Goal: Information Seeking & Learning: Find specific fact

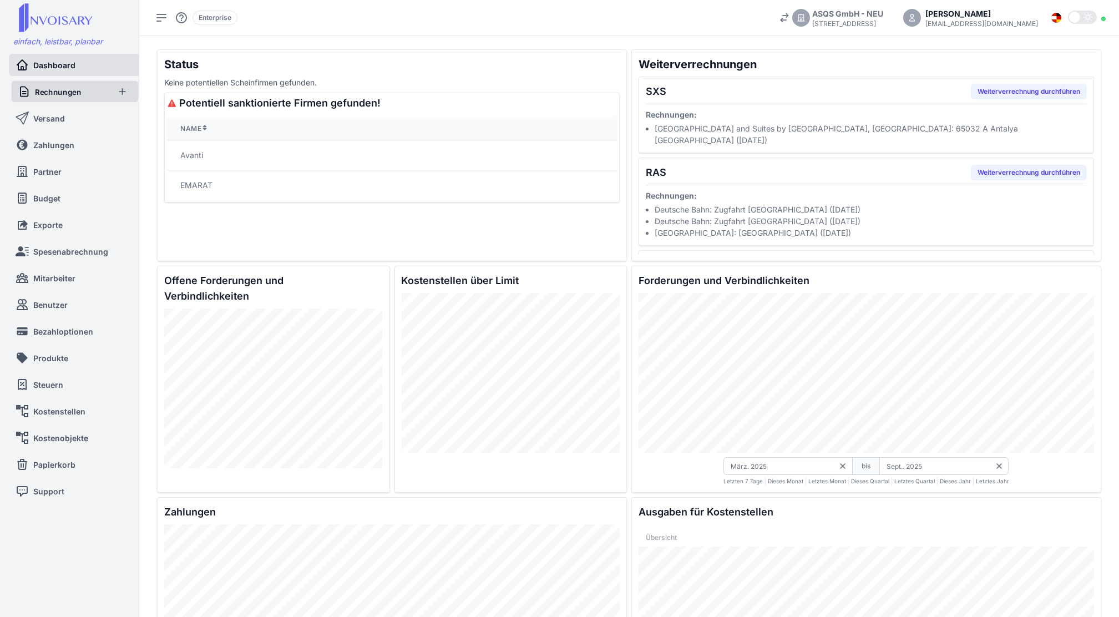
click at [52, 90] on span "Rechnungen" at bounding box center [58, 91] width 47 height 11
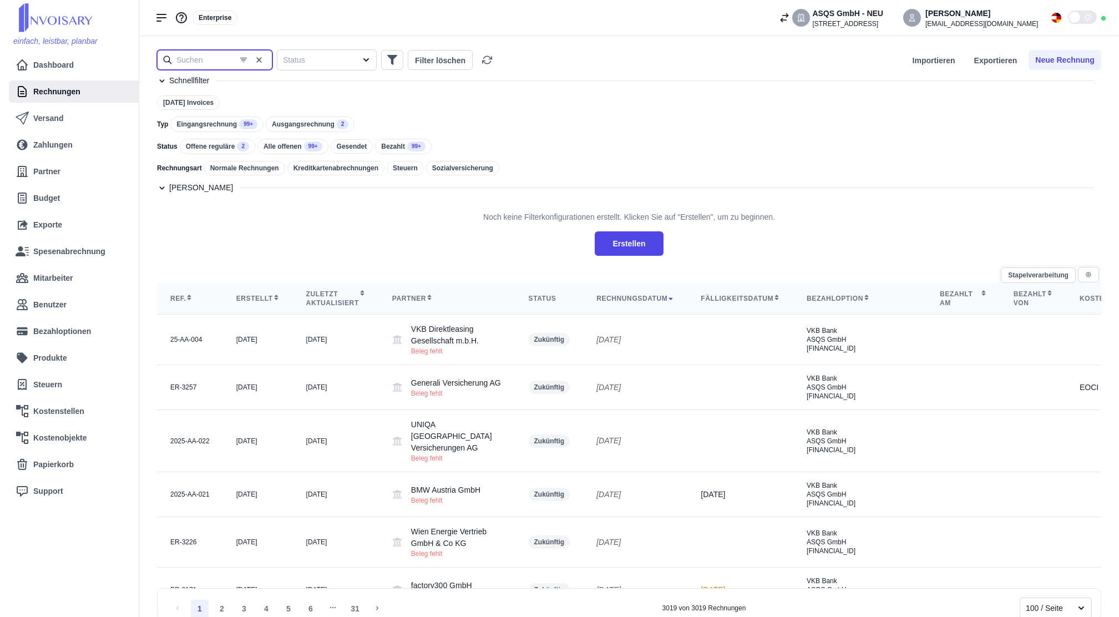
click at [204, 63] on input "text" at bounding box center [214, 60] width 115 height 20
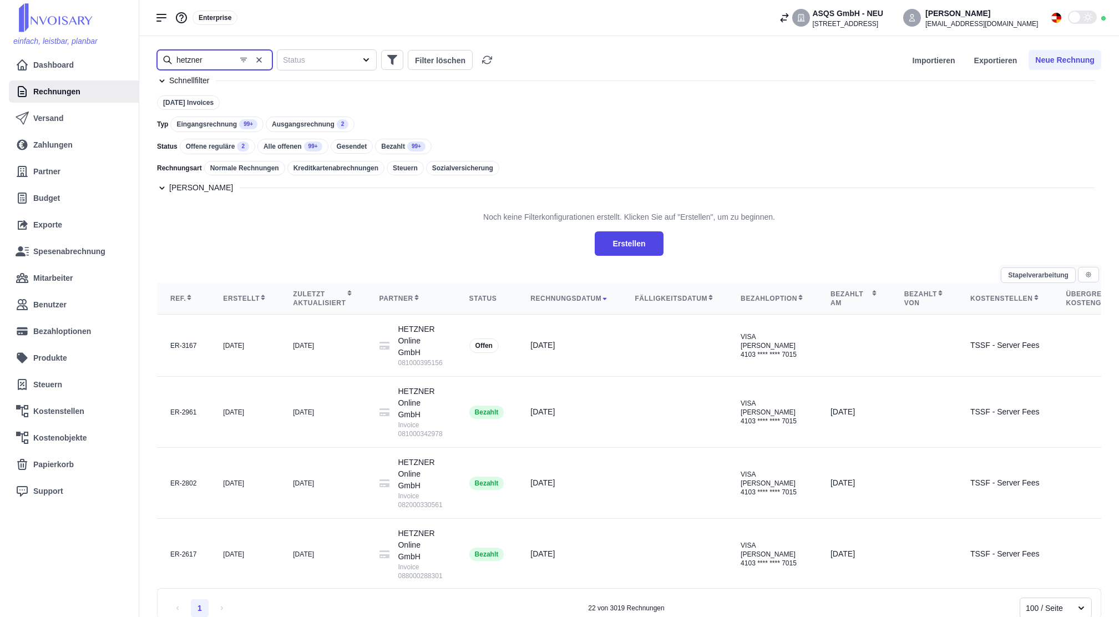
type input "hetzner"
click at [621, 416] on td at bounding box center [674, 412] width 106 height 71
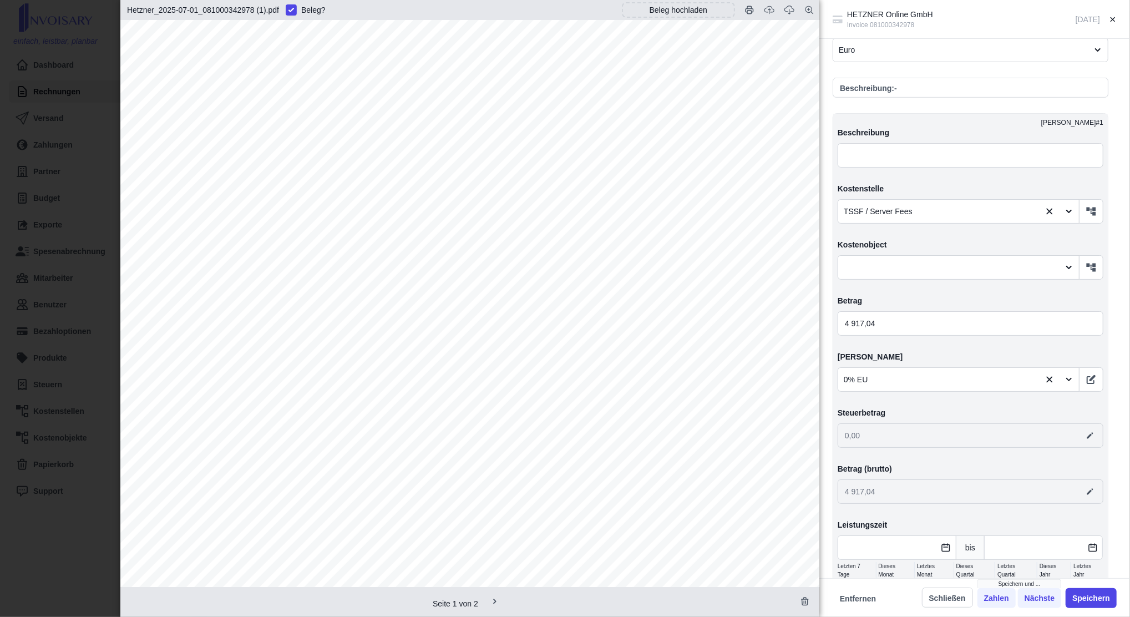
scroll to position [429, 0]
click at [68, 236] on div "HETZNER Online GmbH Invoice 081000342978 [DATE] Angelegt am [DATE] von [EMAIL_A…" at bounding box center [565, 308] width 1130 height 617
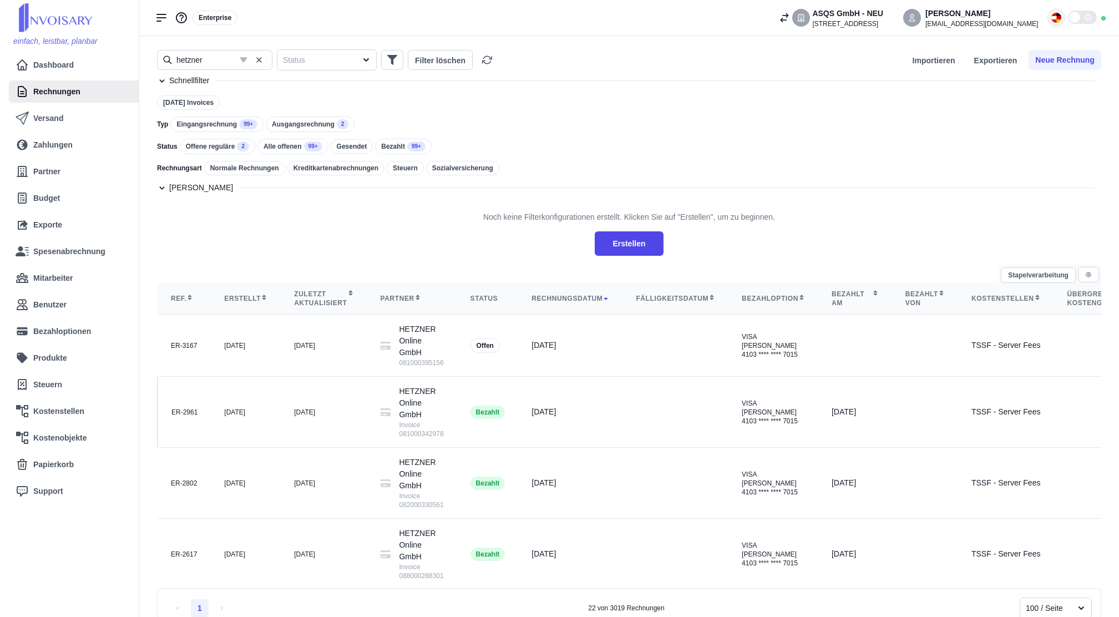
click at [1055, 21] on img at bounding box center [1056, 18] width 10 height 10
click at [1047, 62] on li "English" at bounding box center [1021, 62] width 84 height 18
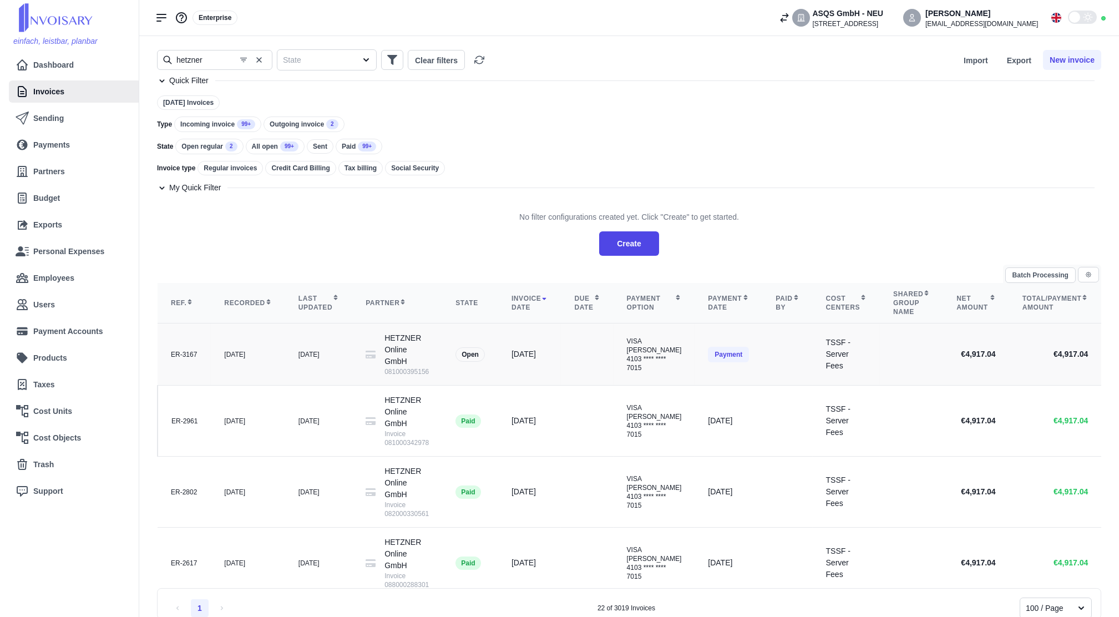
click at [762, 345] on td at bounding box center [787, 354] width 50 height 62
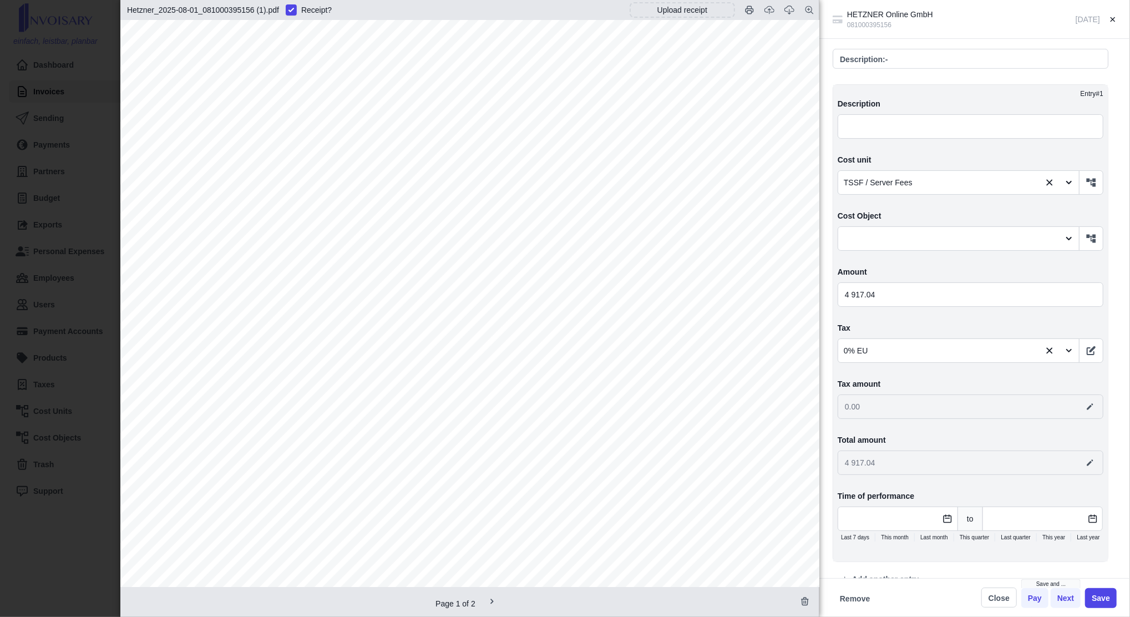
scroll to position [480, 0]
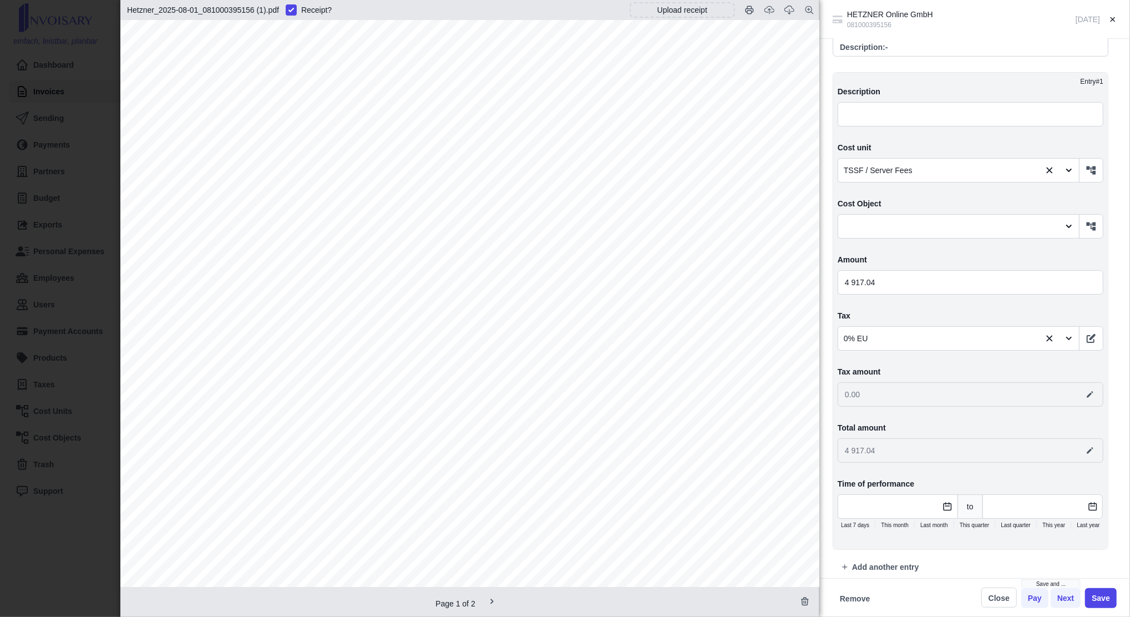
click at [41, 245] on div "HETZNER Online GmbH 081000395156 [DATE] Created on [DATE] by [EMAIL_ADDRESS][DO…" at bounding box center [565, 308] width 1130 height 617
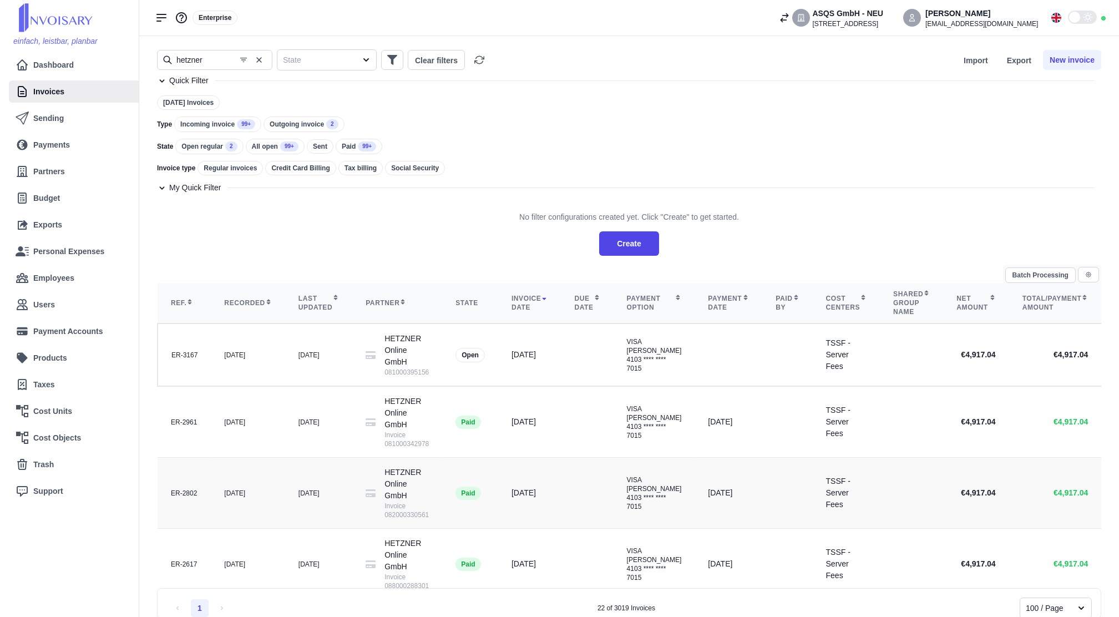
click at [227, 478] on td "[DATE]" at bounding box center [248, 493] width 74 height 71
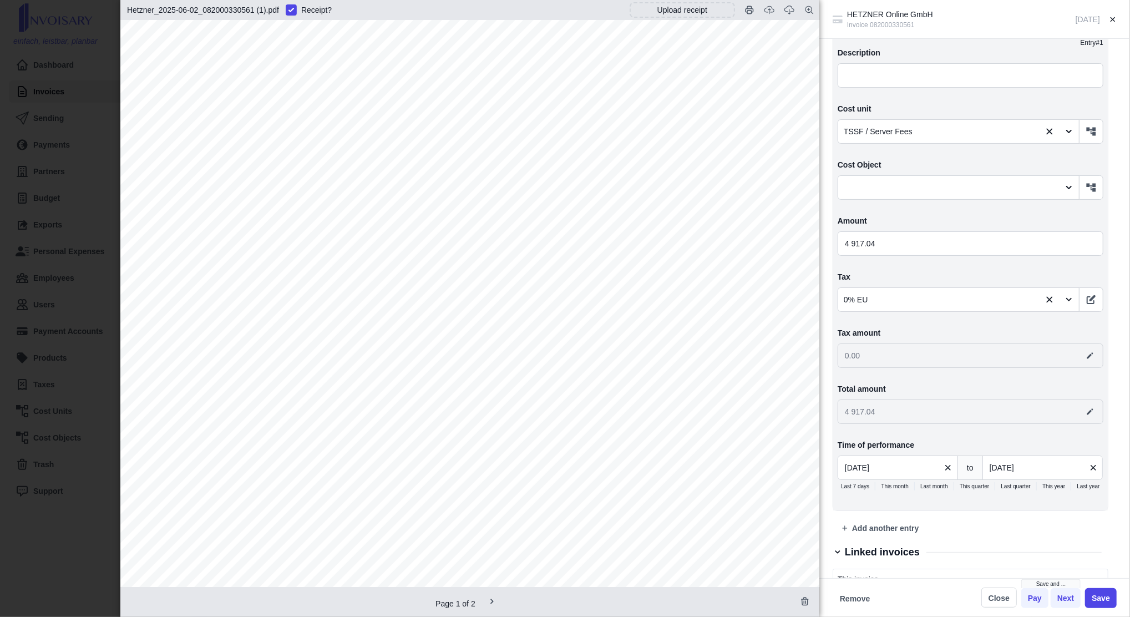
scroll to position [509, 0]
click at [1085, 136] on button "button" at bounding box center [1091, 131] width 24 height 24
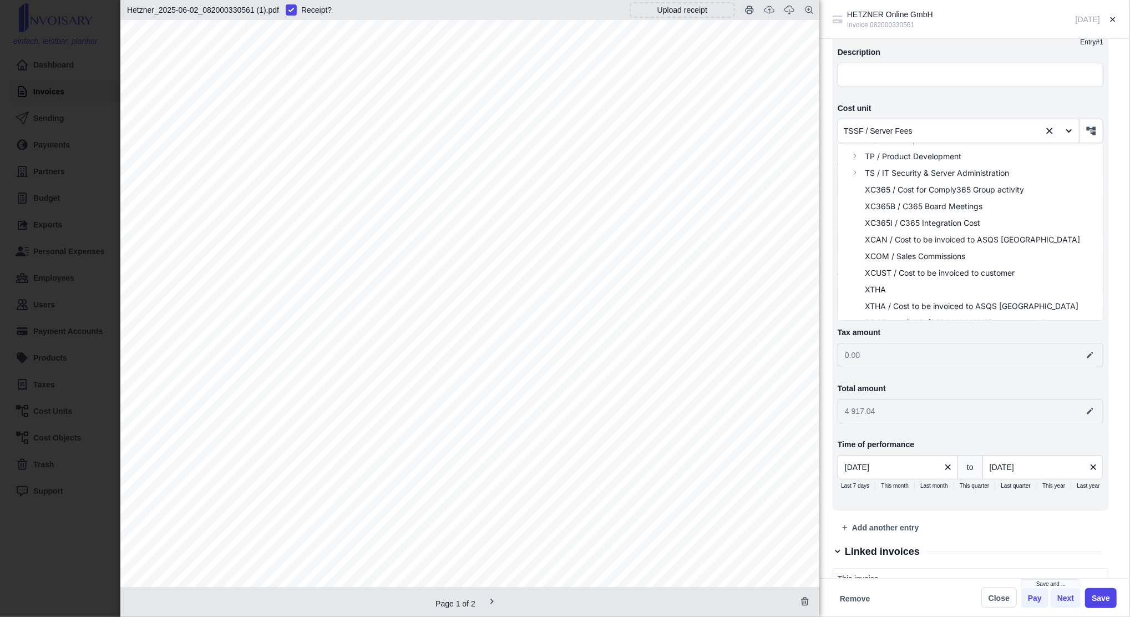
scroll to position [315, 0]
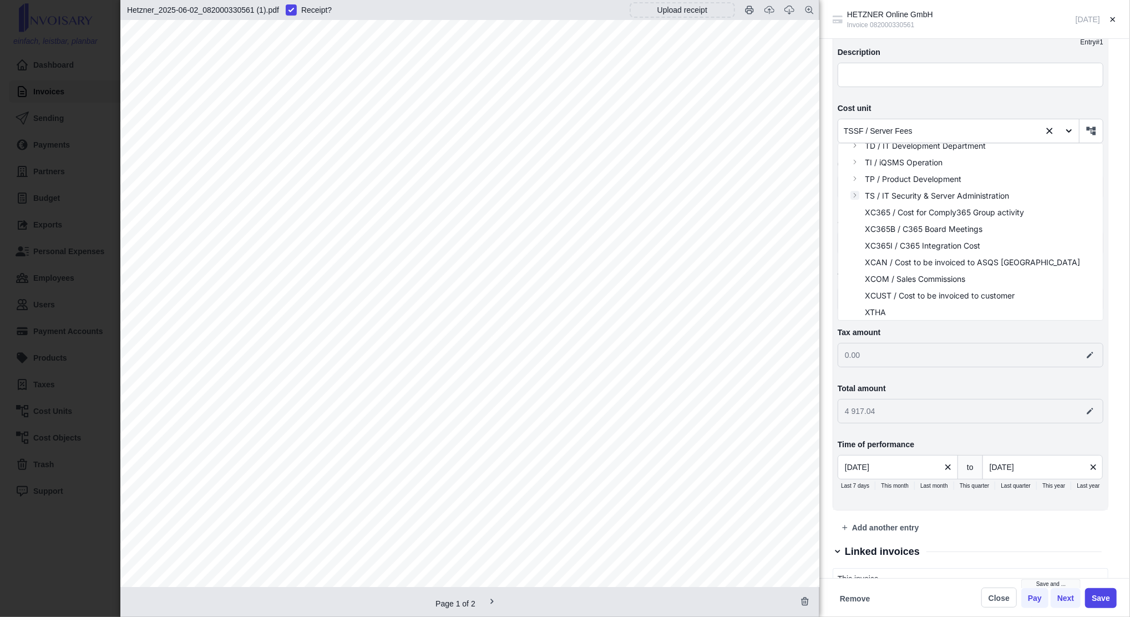
click at [855, 191] on icon at bounding box center [855, 195] width 6 height 9
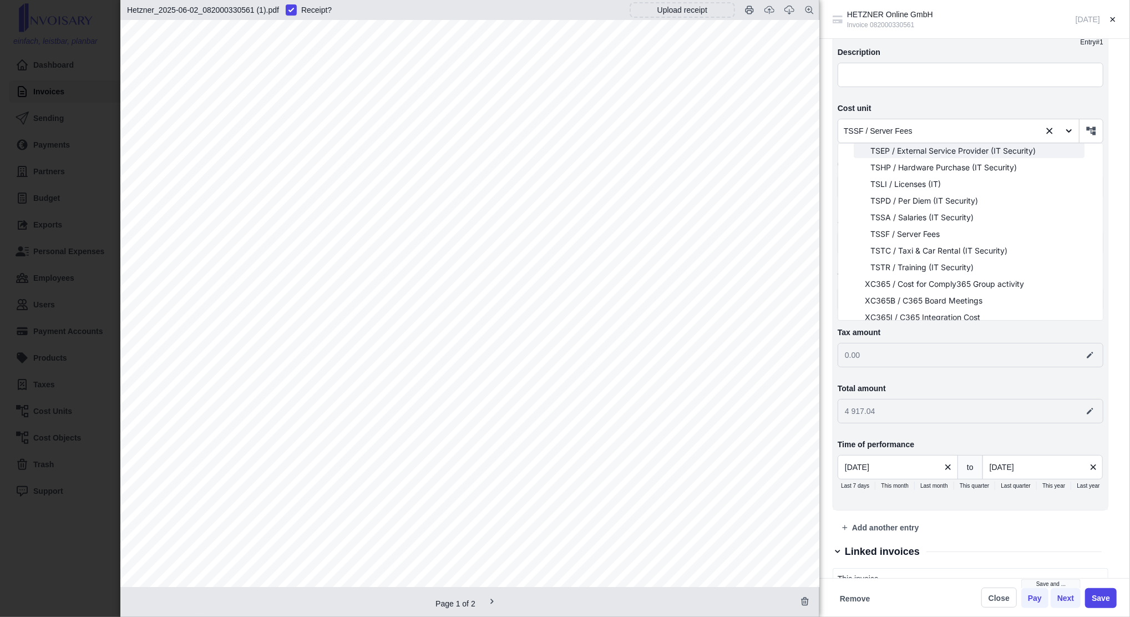
scroll to position [413, 0]
